Goal: Communication & Community: Ask a question

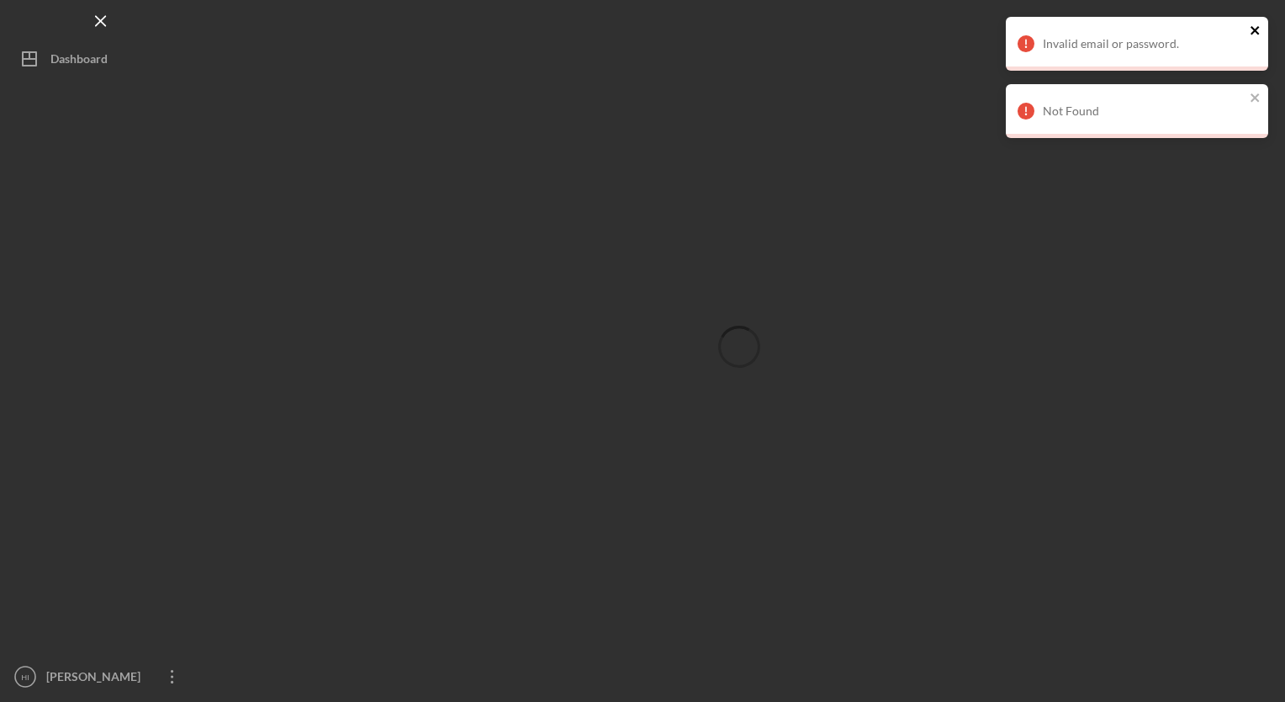
click at [1256, 29] on icon "close" at bounding box center [1255, 30] width 8 height 8
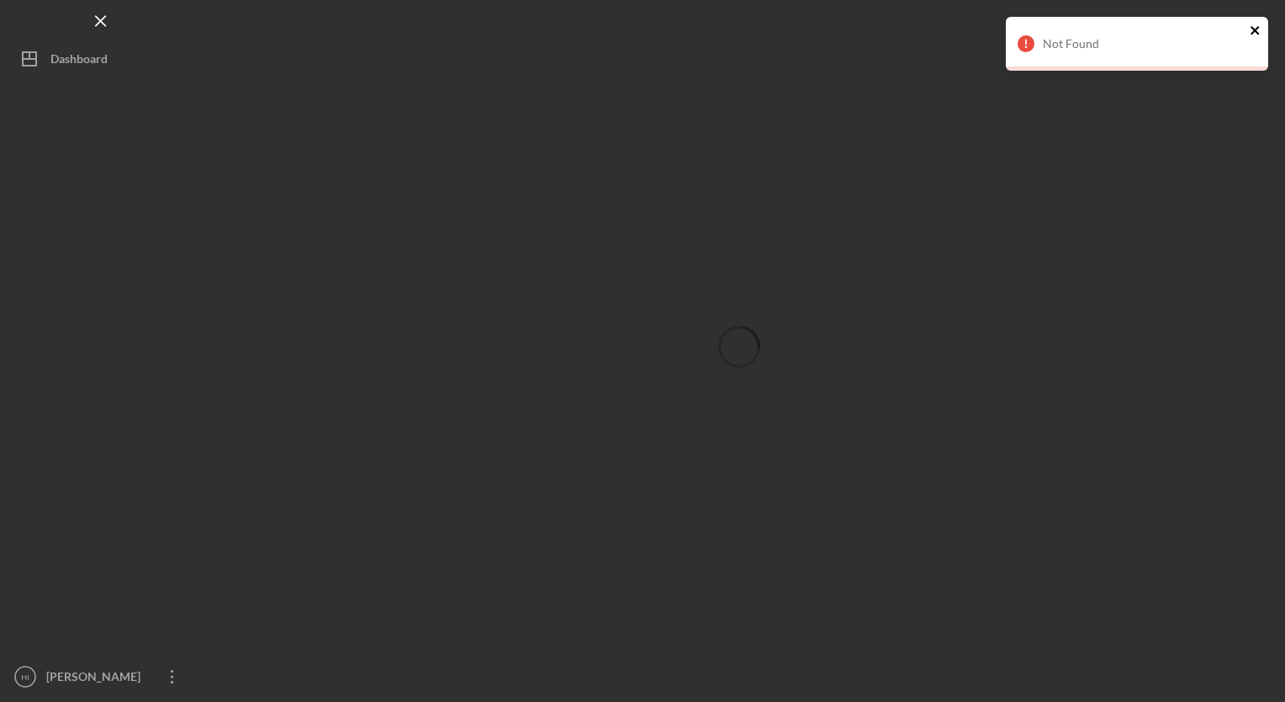
click at [1260, 30] on icon "close" at bounding box center [1256, 30] width 12 height 13
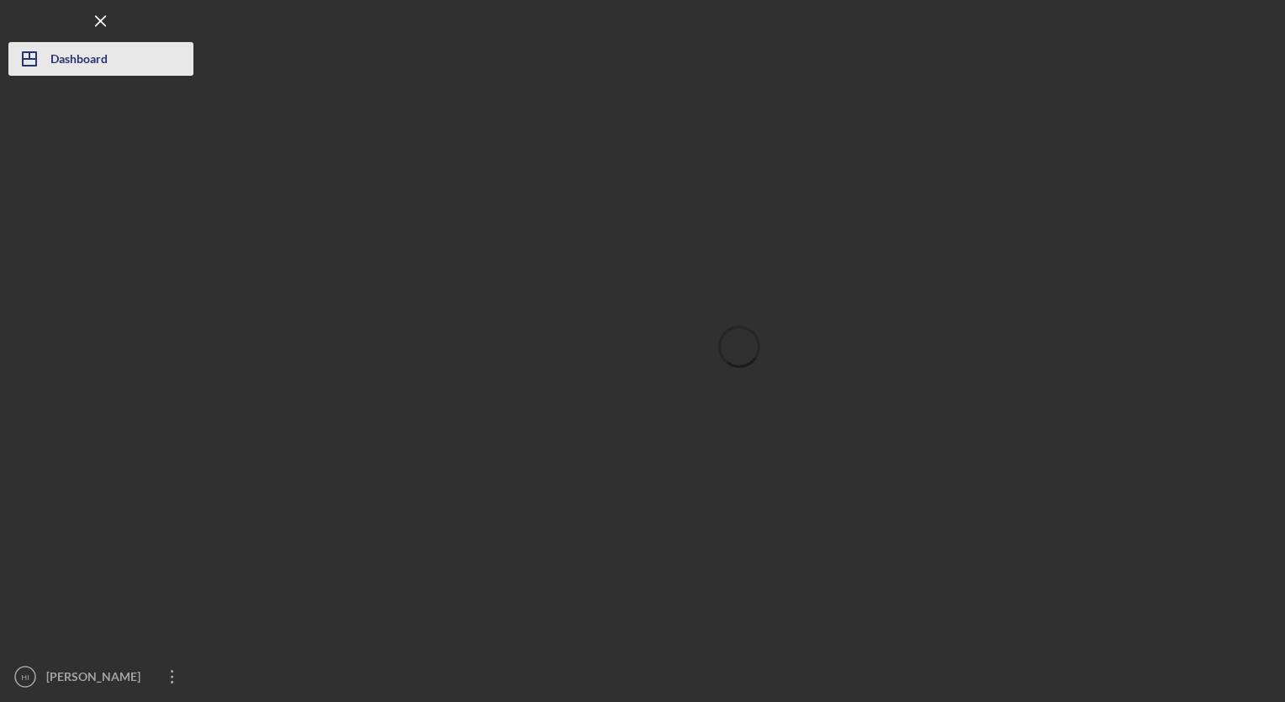
click at [90, 60] on div "Dashboard" at bounding box center [78, 61] width 57 height 38
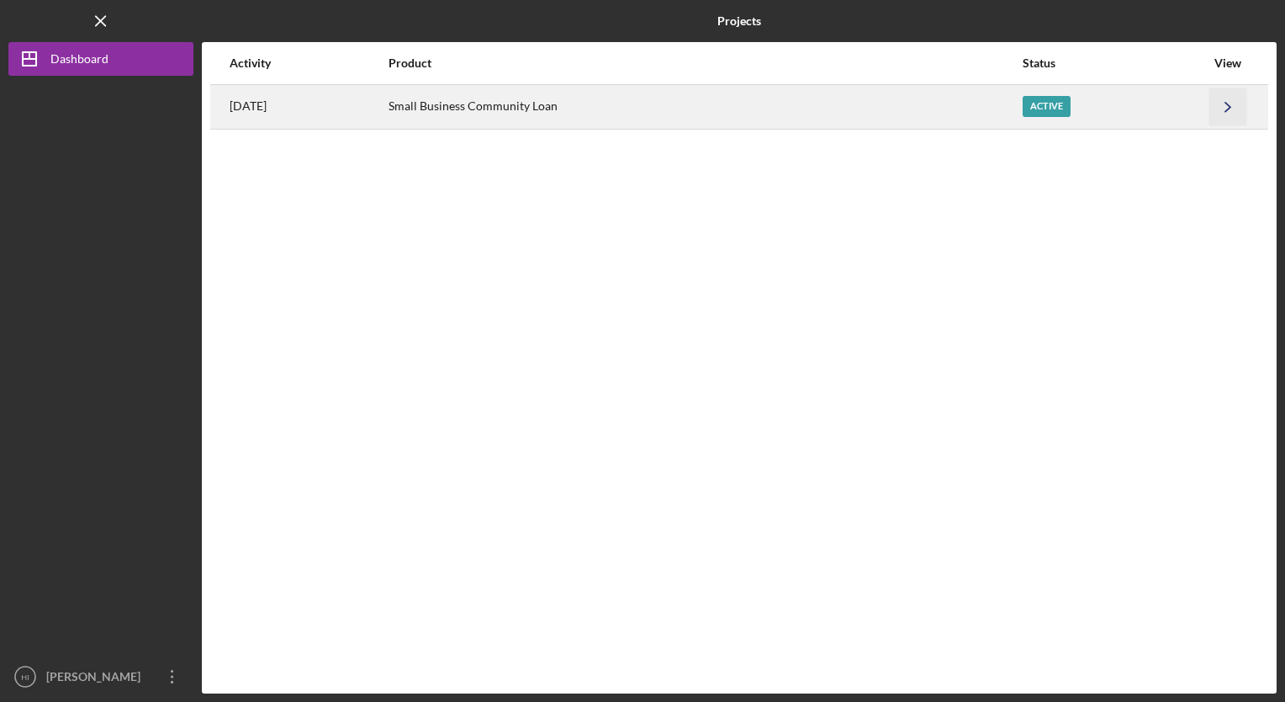
click at [1231, 99] on icon "Icon/Navigate" at bounding box center [1229, 106] width 38 height 38
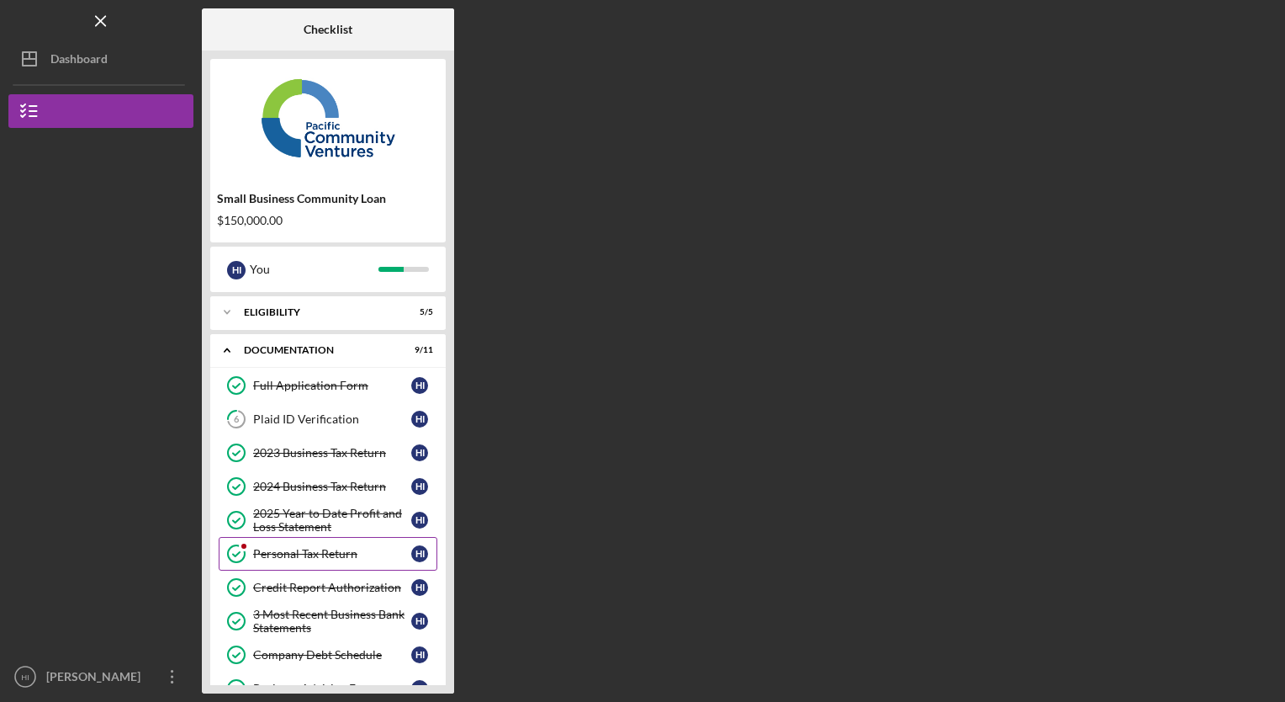
click at [332, 551] on div "Personal Tax Return" at bounding box center [332, 553] width 158 height 13
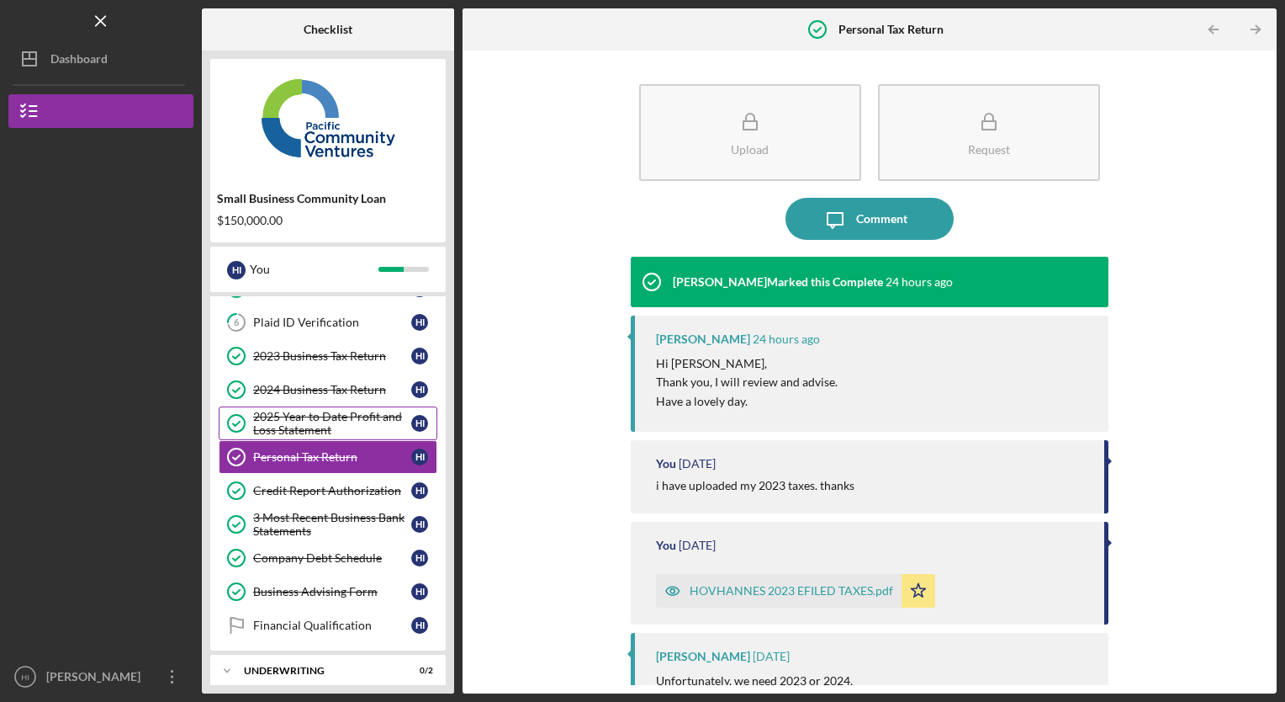
scroll to position [114, 0]
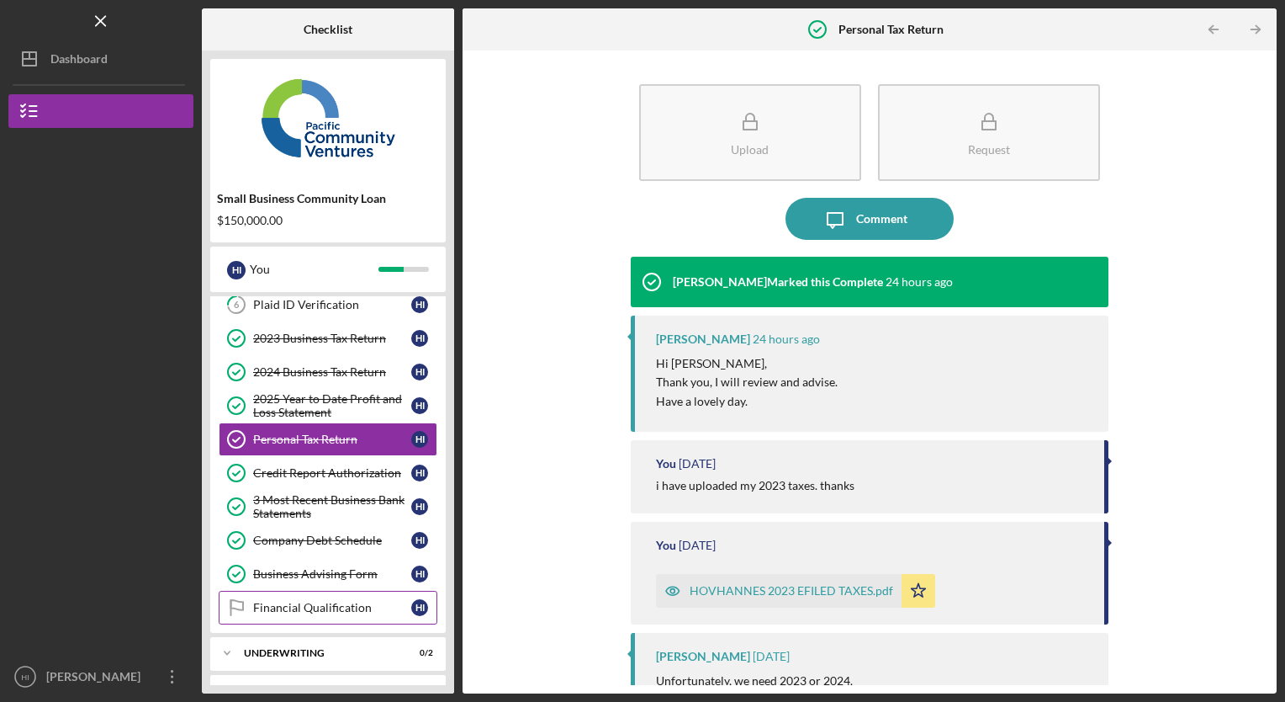
click at [317, 601] on div "Financial Qualification" at bounding box center [332, 607] width 158 height 13
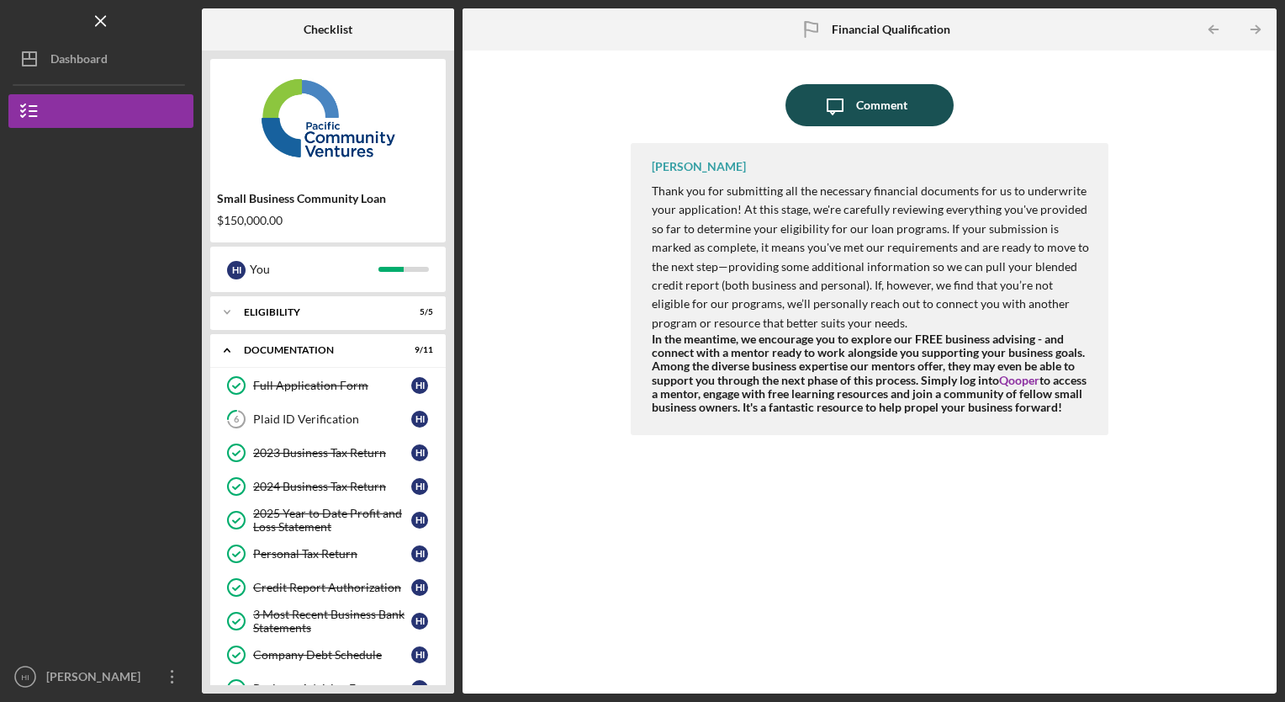
click at [866, 119] on div "Comment" at bounding box center [881, 105] width 51 height 42
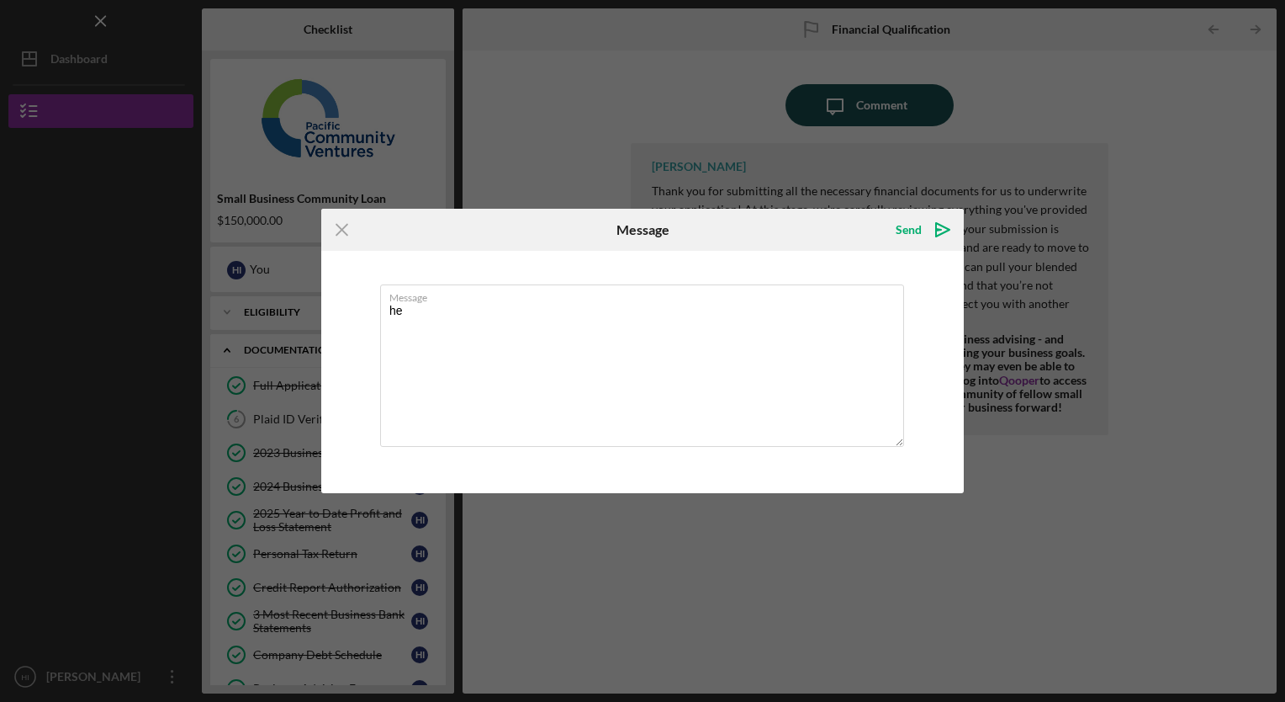
type textarea "h"
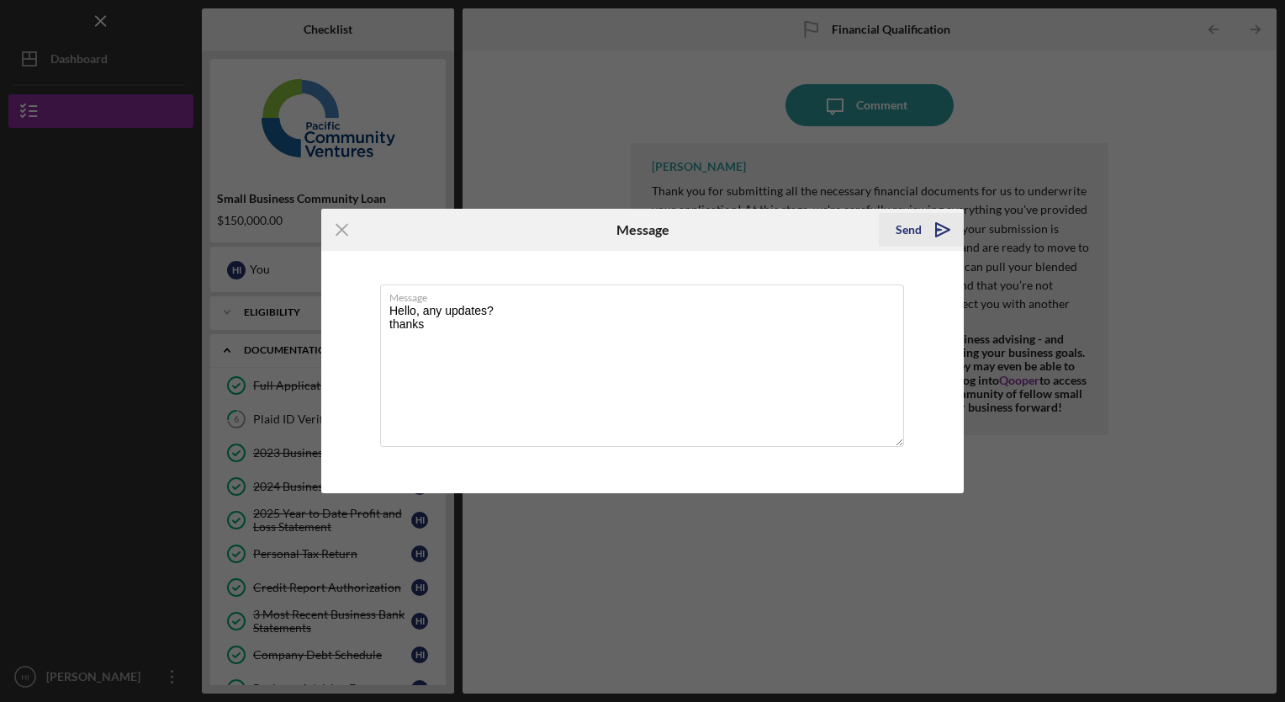
type textarea "Hello, any updates? thanks"
click at [915, 231] on div "Send" at bounding box center [909, 230] width 26 height 34
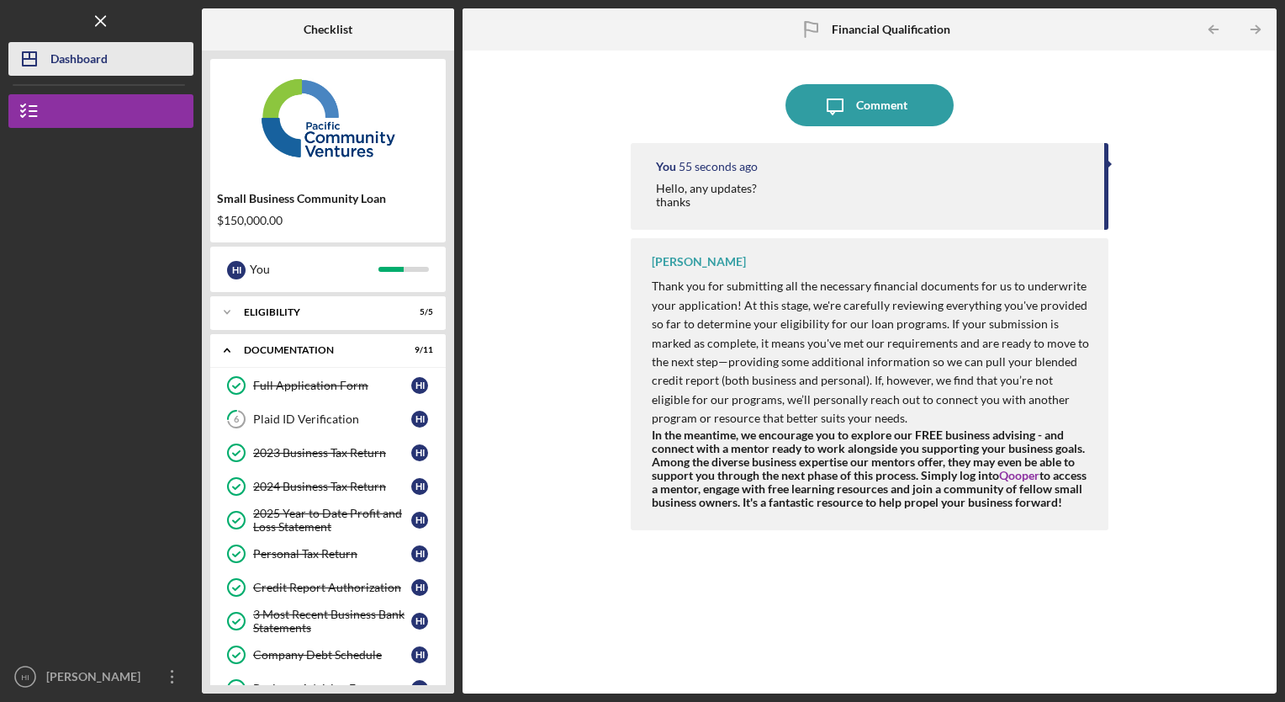
click at [70, 52] on div "Dashboard" at bounding box center [78, 61] width 57 height 38
